Goal: Find specific page/section: Find specific page/section

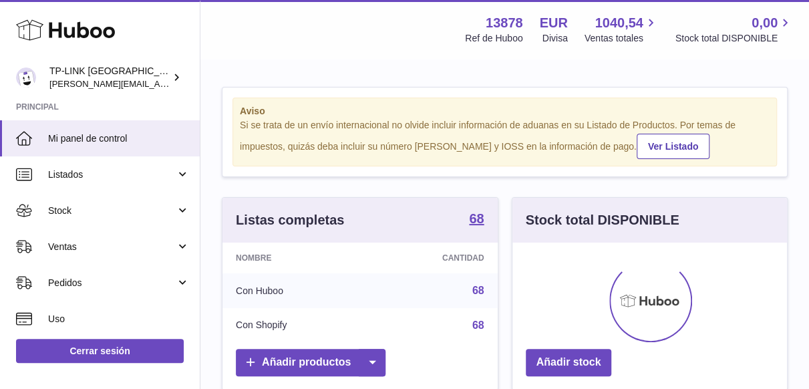
scroll to position [209, 275]
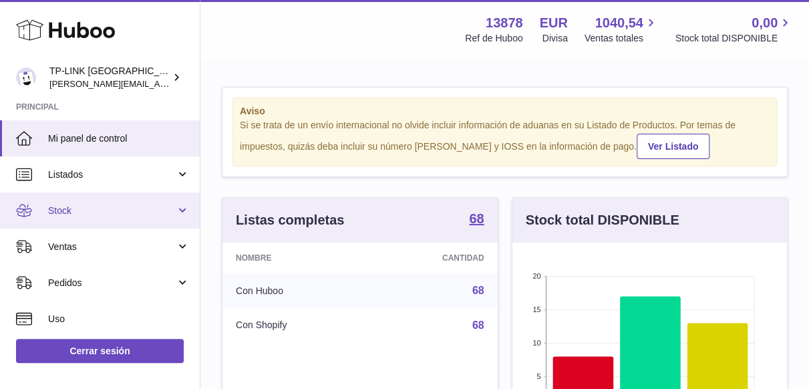
drag, startPoint x: 175, startPoint y: 213, endPoint x: 167, endPoint y: 219, distance: 9.6
click at [175, 213] on link "Stock" at bounding box center [100, 210] width 200 height 36
click at [178, 213] on link "Stock" at bounding box center [100, 210] width 200 height 36
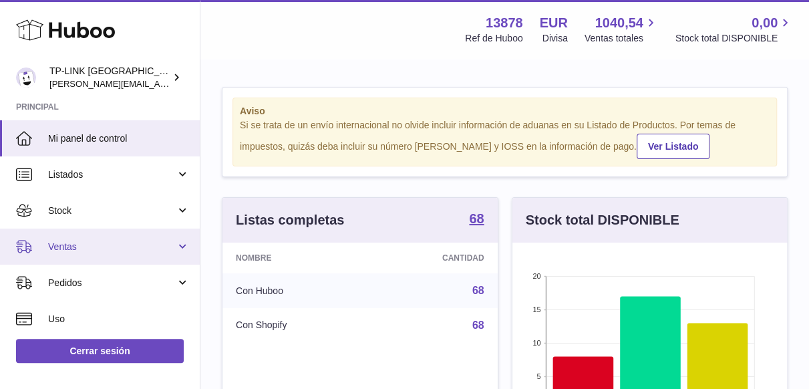
click at [178, 249] on link "Ventas" at bounding box center [100, 247] width 200 height 36
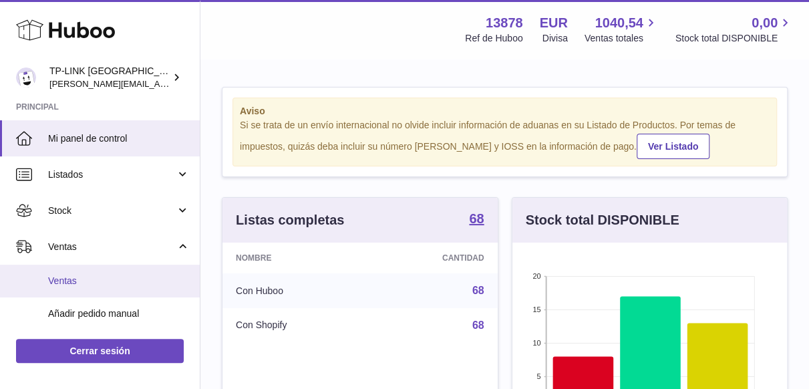
click at [99, 277] on span "Ventas" at bounding box center [119, 281] width 142 height 13
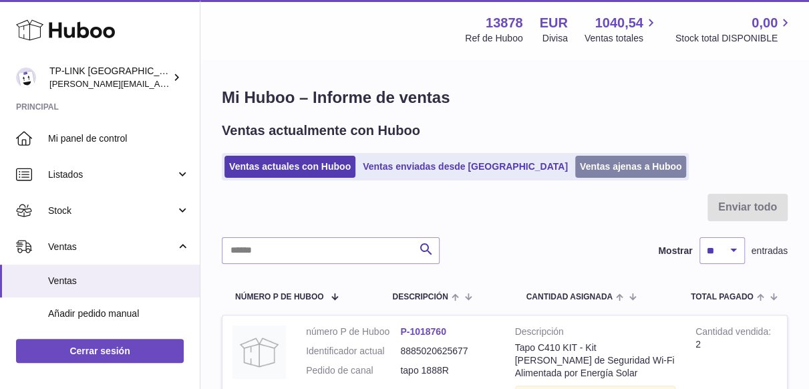
click at [575, 169] on link "Ventas ajenas a Huboo" at bounding box center [631, 167] width 112 height 22
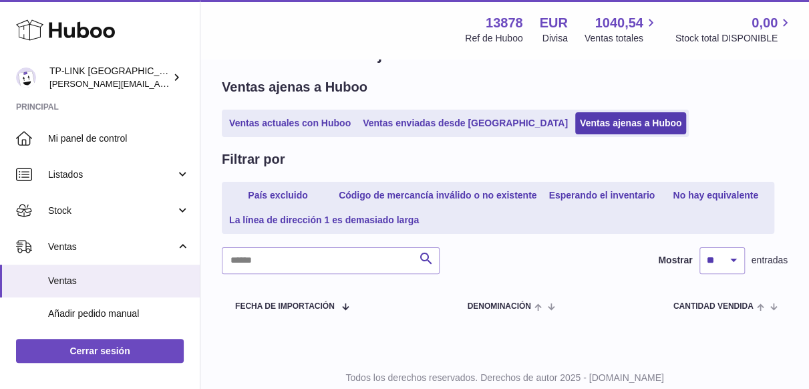
scroll to position [84, 0]
